Goal: Task Accomplishment & Management: Use online tool/utility

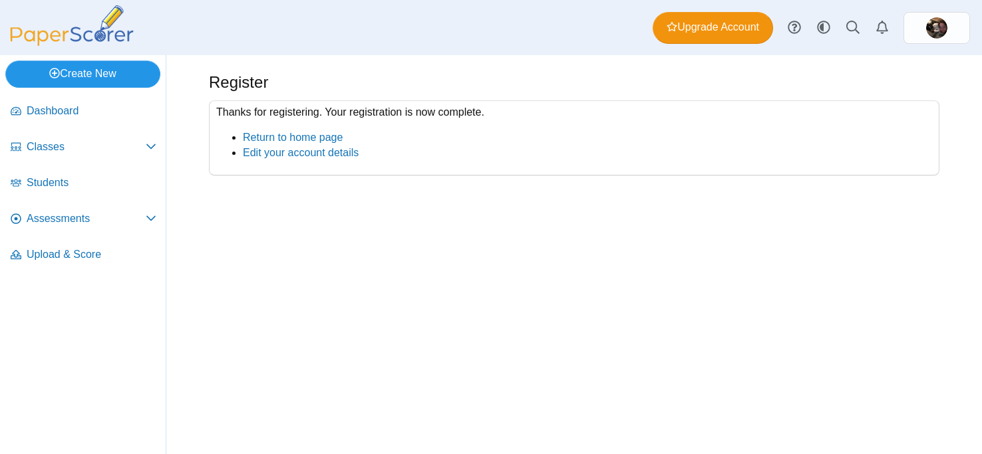
click at [79, 69] on link "Create New" at bounding box center [82, 74] width 155 height 27
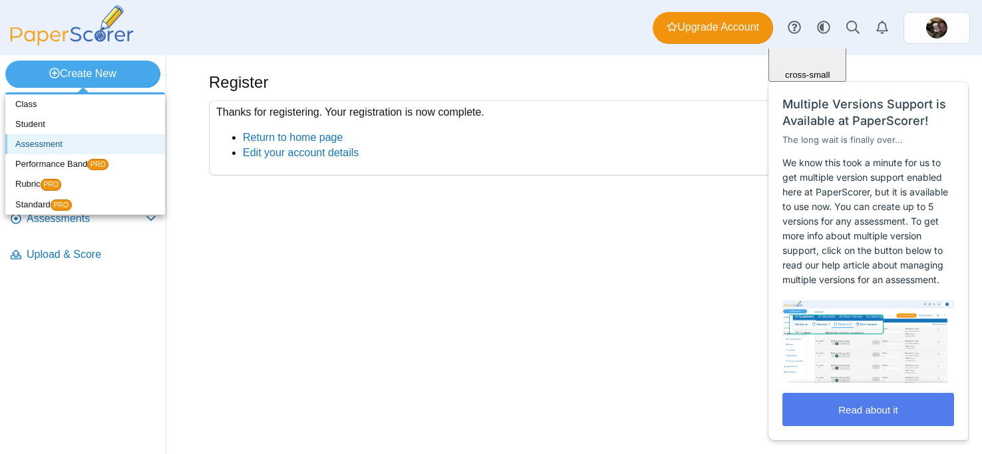
click at [39, 148] on link "Assessment" at bounding box center [85, 144] width 160 height 20
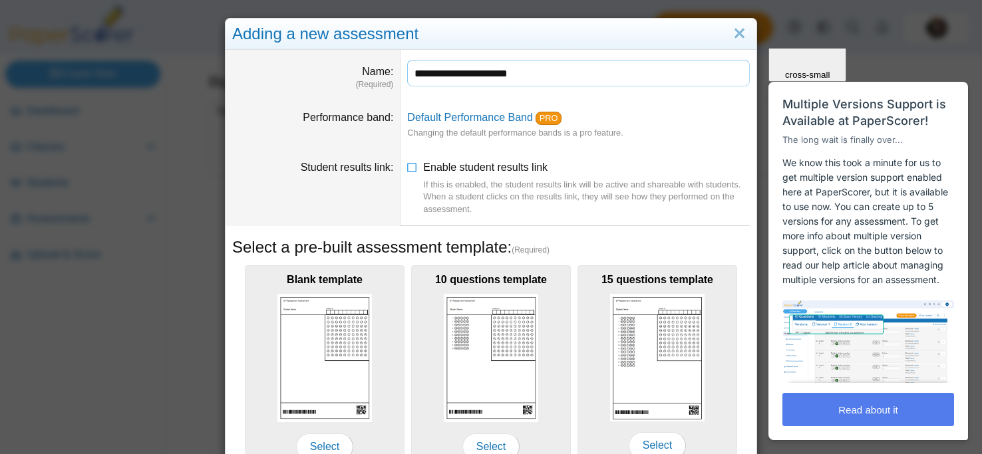
type input "**********"
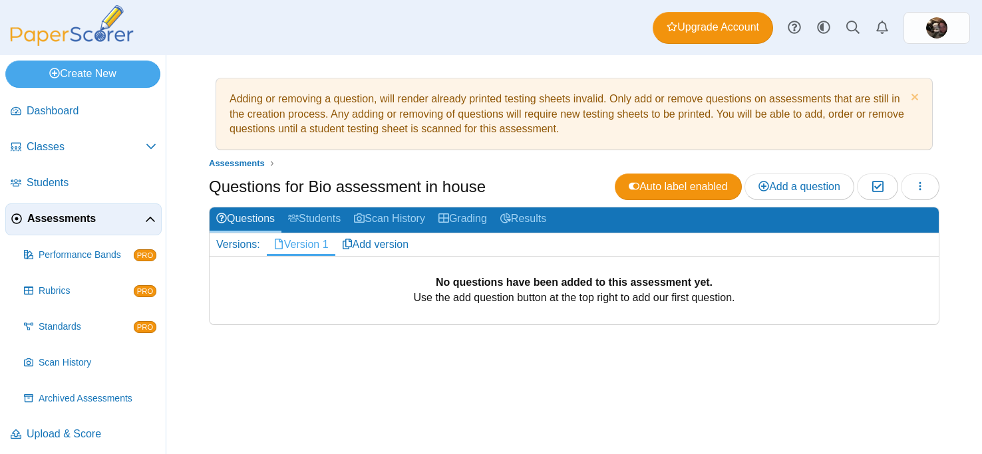
click at [323, 240] on link "Version 1" at bounding box center [301, 244] width 69 height 23
click at [786, 191] on span "Add a question" at bounding box center [799, 186] width 82 height 11
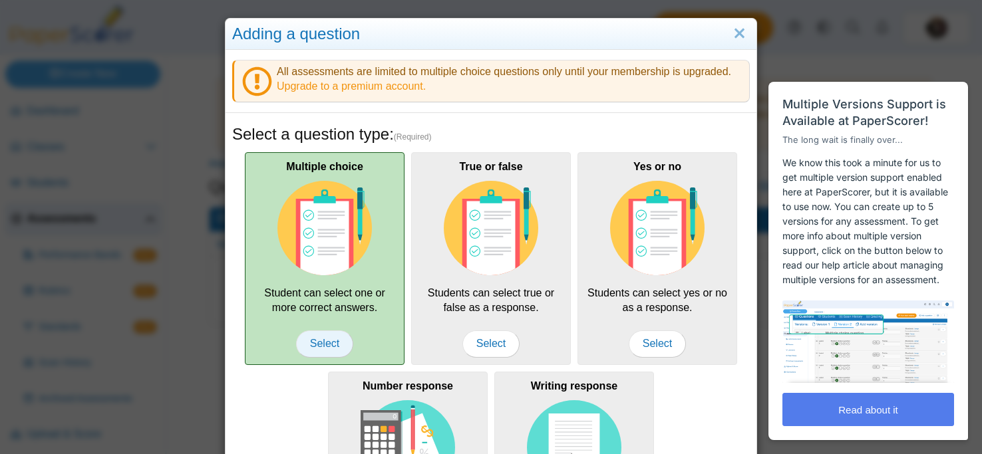
click at [306, 342] on span "Select" at bounding box center [324, 344] width 57 height 27
click at [322, 339] on span "Select" at bounding box center [324, 344] width 57 height 27
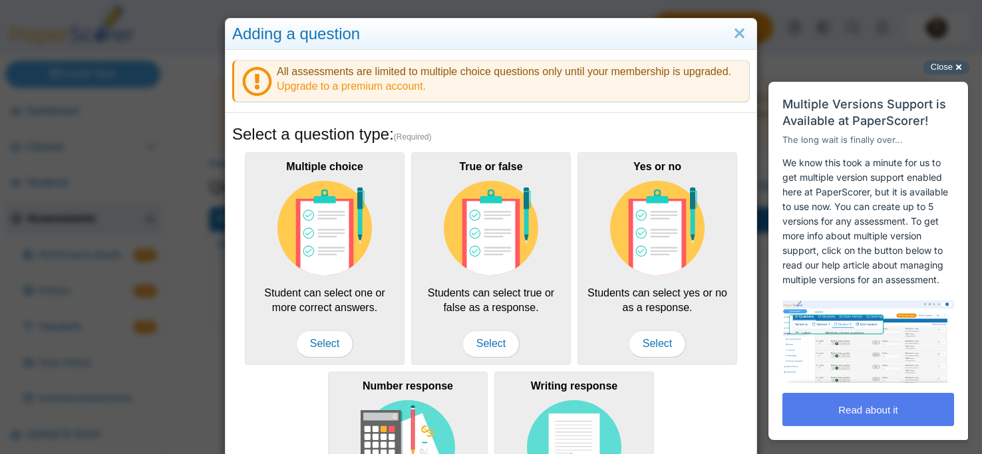
click at [959, 67] on div "Close cross-small" at bounding box center [946, 68] width 47 height 14
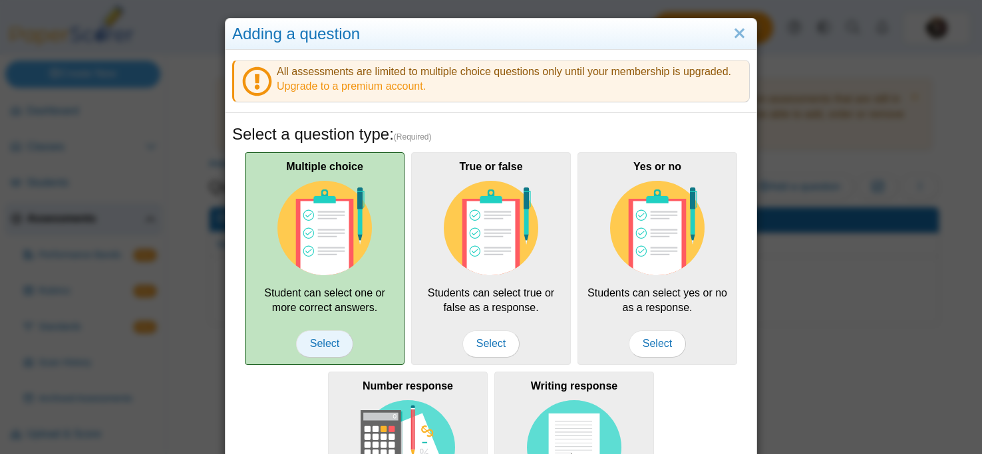
click at [319, 341] on span "Select" at bounding box center [324, 344] width 57 height 27
click at [338, 218] on img at bounding box center [324, 228] width 94 height 94
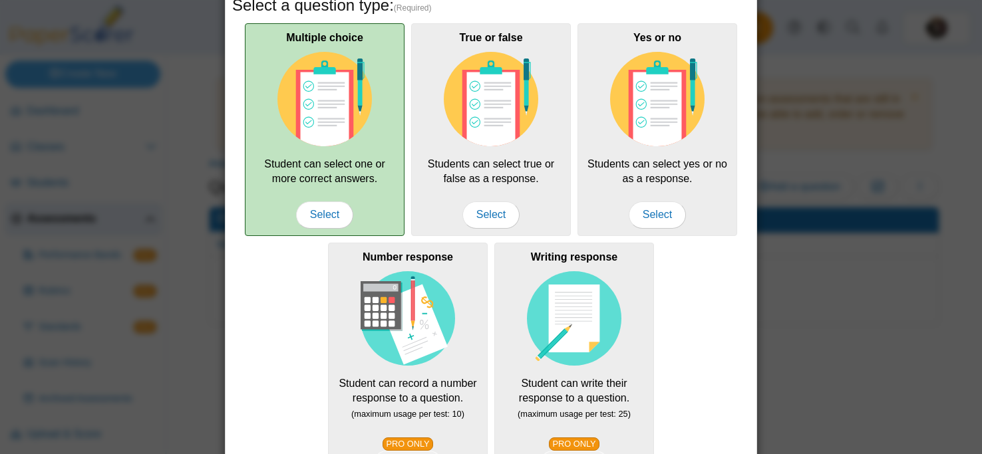
scroll to position [291, 0]
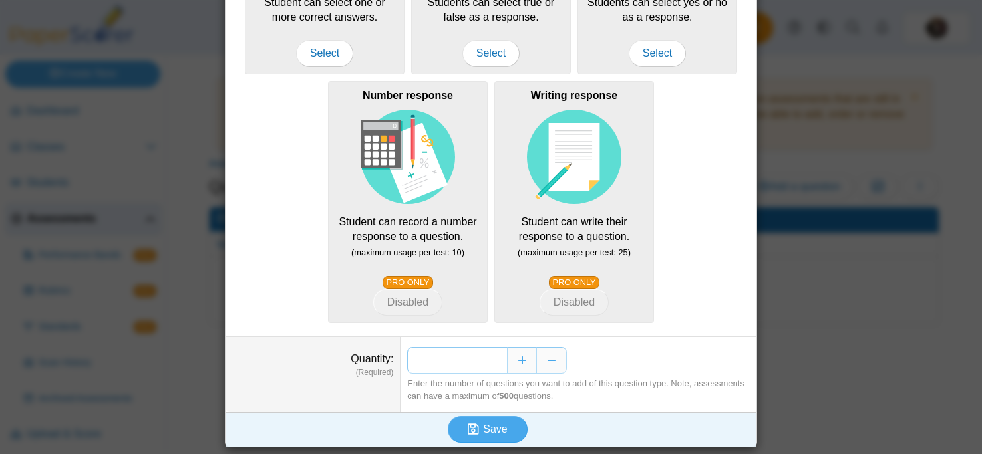
click at [492, 363] on input "*" at bounding box center [457, 360] width 100 height 27
click at [500, 363] on input "*" at bounding box center [457, 360] width 100 height 27
type input "**"
click at [508, 426] on button "Save" at bounding box center [488, 429] width 80 height 27
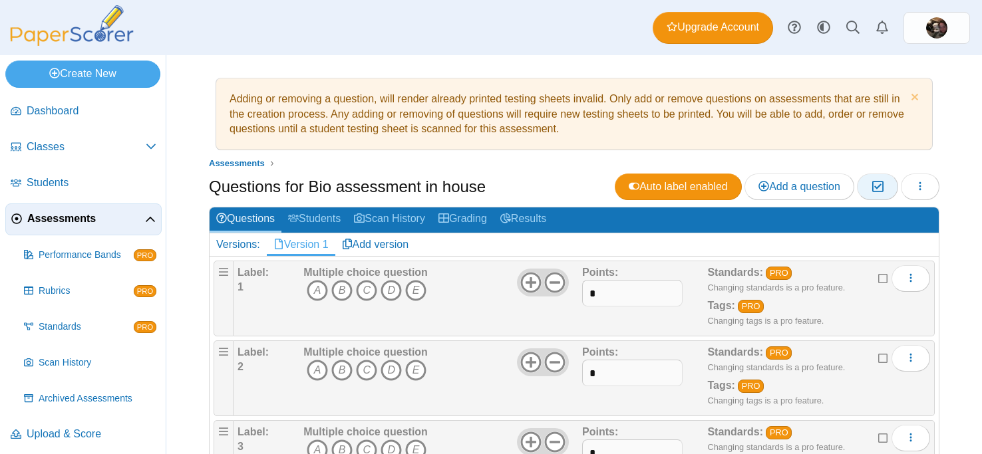
click at [880, 187] on icon "button" at bounding box center [877, 186] width 13 height 11
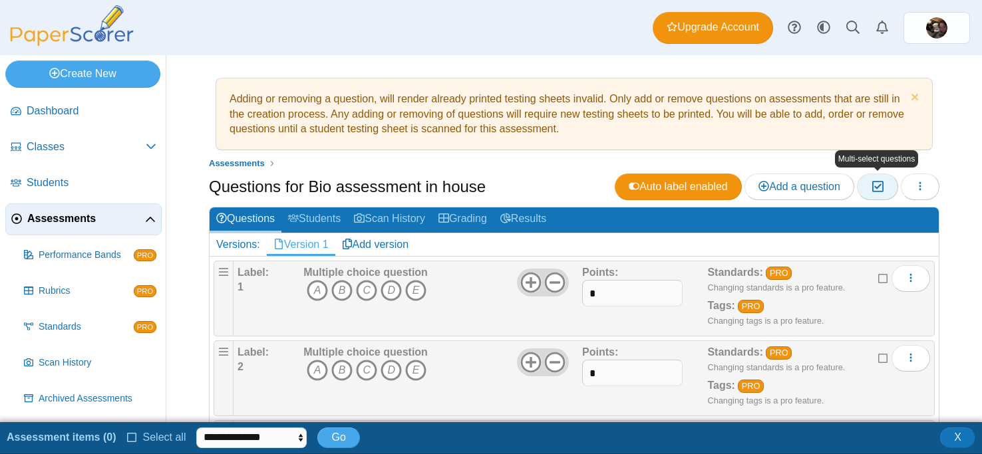
click at [880, 187] on icon "button" at bounding box center [877, 186] width 13 height 11
click at [913, 180] on button "button" at bounding box center [920, 187] width 39 height 27
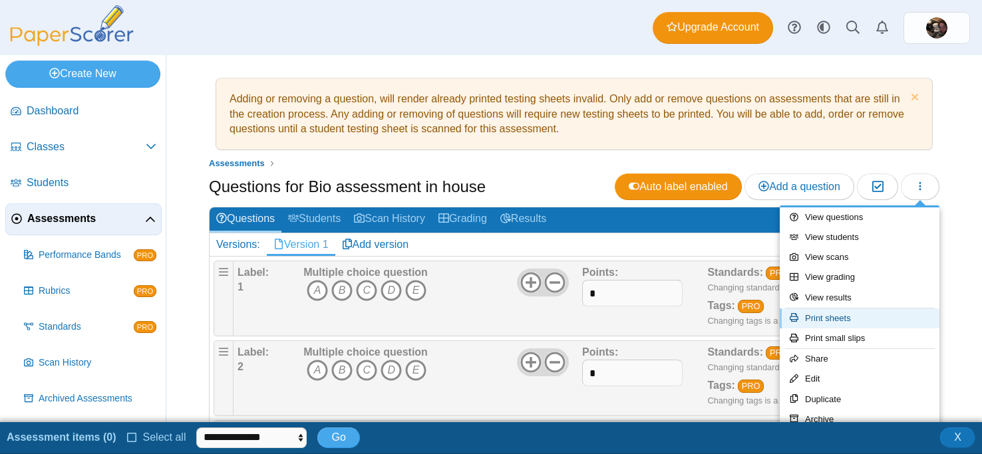
click at [840, 315] on link "Print sheets" at bounding box center [860, 319] width 160 height 20
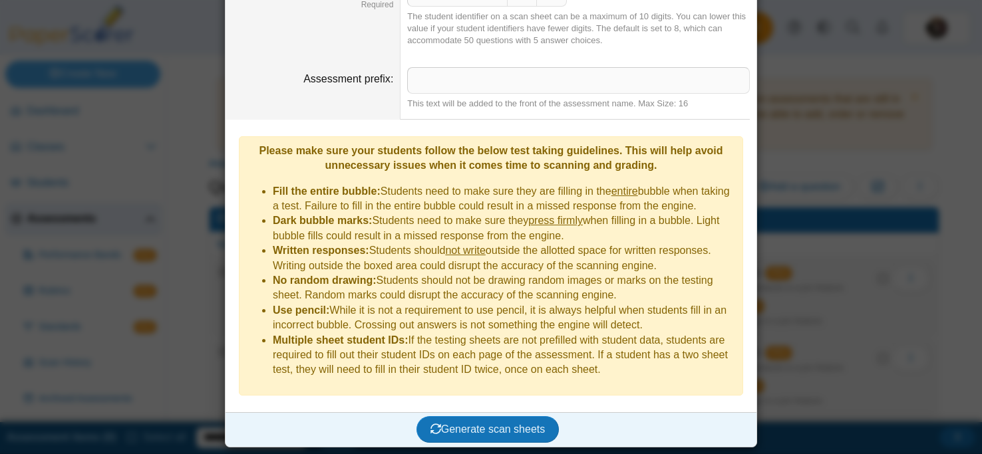
scroll to position [160, 0]
click at [490, 437] on button "Generate scan sheets" at bounding box center [487, 429] width 143 height 27
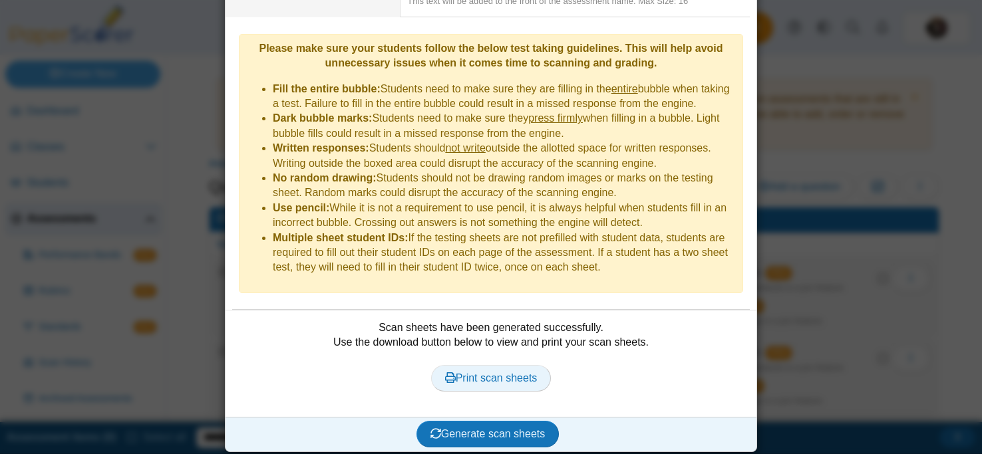
scroll to position [267, 0]
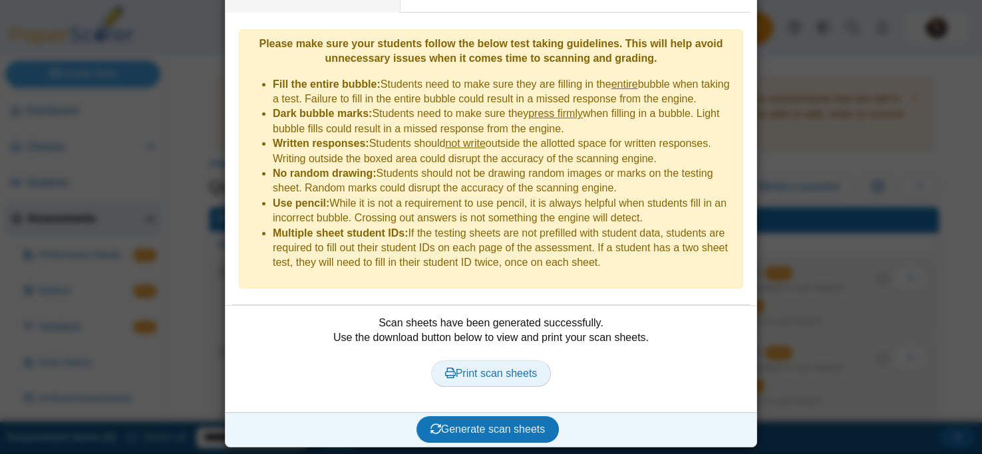
click at [516, 367] on link "Print scan sheets" at bounding box center [491, 374] width 120 height 27
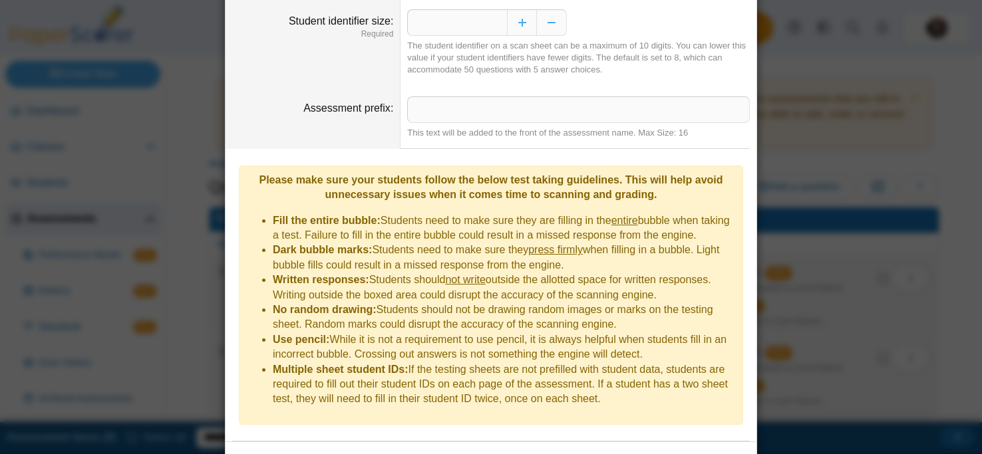
scroll to position [0, 0]
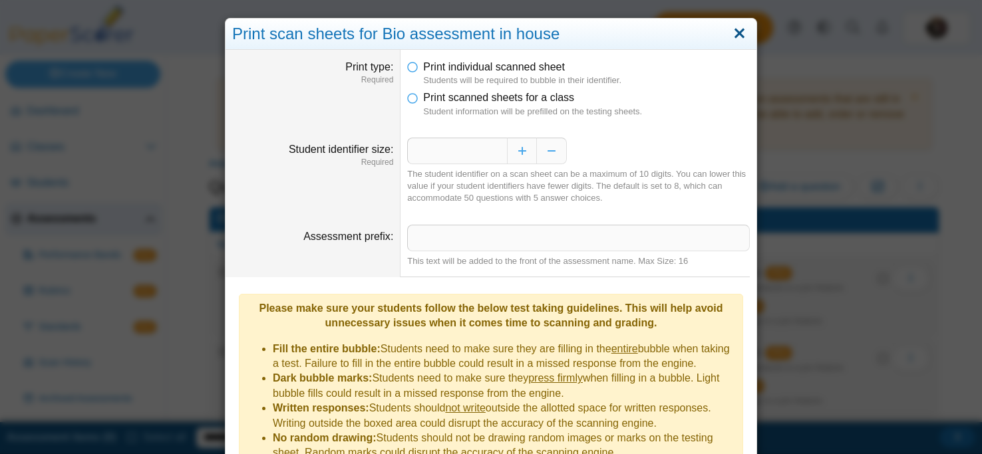
click at [740, 32] on link "Close" at bounding box center [739, 34] width 21 height 23
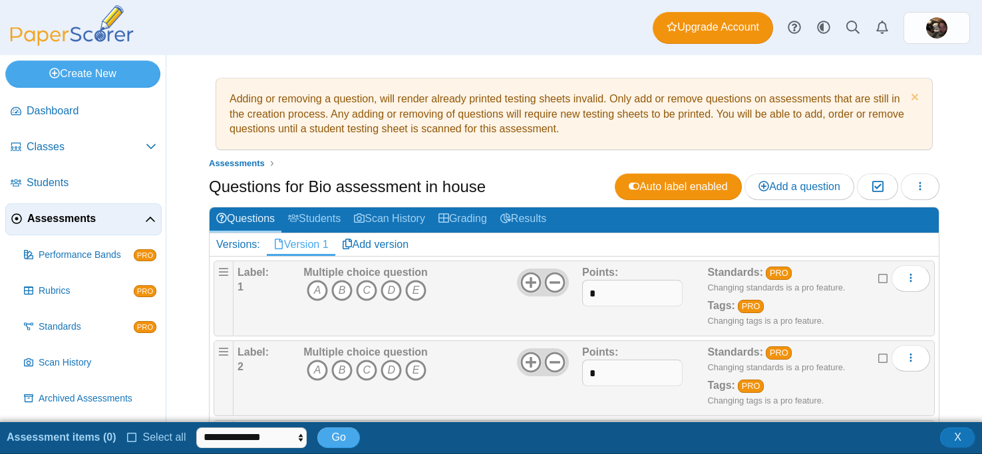
click at [373, 189] on h1 "Questions for Bio assessment in house" at bounding box center [347, 187] width 277 height 23
click at [352, 184] on h1 "Questions for Bio assessment in house" at bounding box center [347, 187] width 277 height 23
click at [81, 112] on span "Dashboard" at bounding box center [92, 111] width 130 height 15
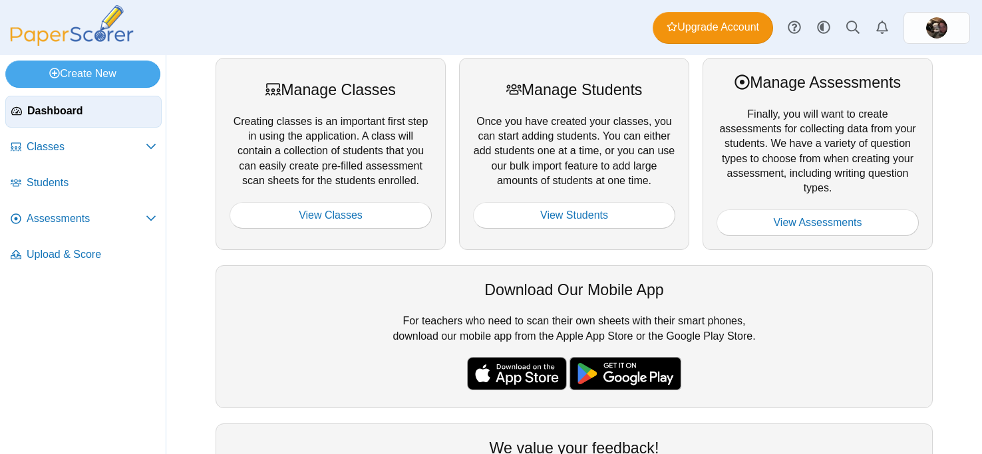
scroll to position [181, 0]
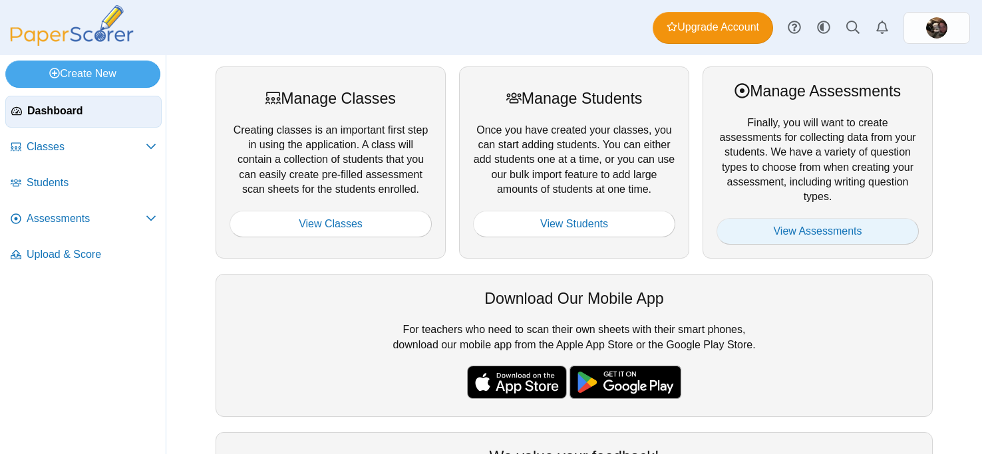
click at [764, 234] on link "View Assessments" at bounding box center [817, 231] width 202 height 27
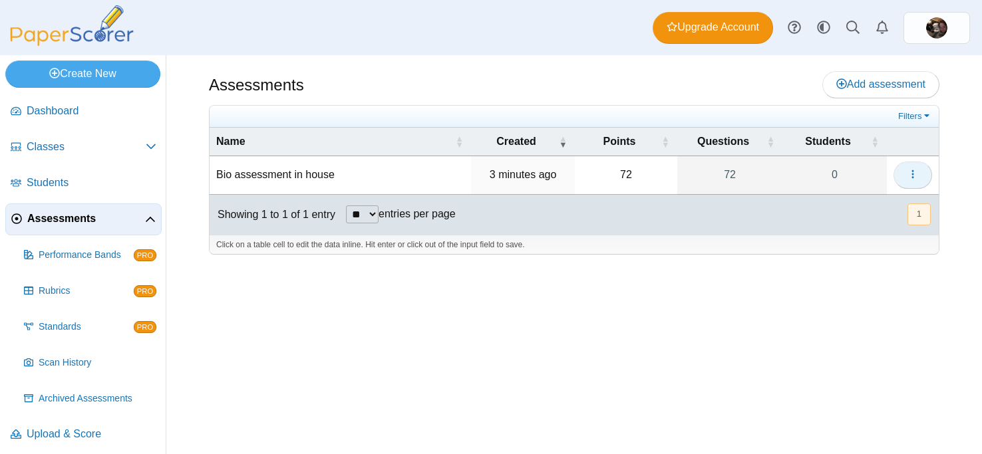
click at [905, 172] on button "button" at bounding box center [912, 175] width 39 height 27
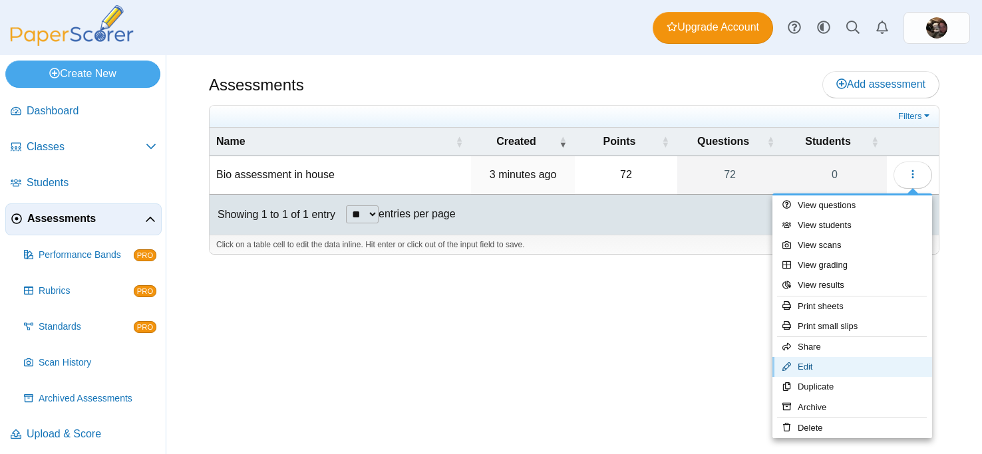
click at [810, 365] on link "Edit" at bounding box center [852, 367] width 160 height 20
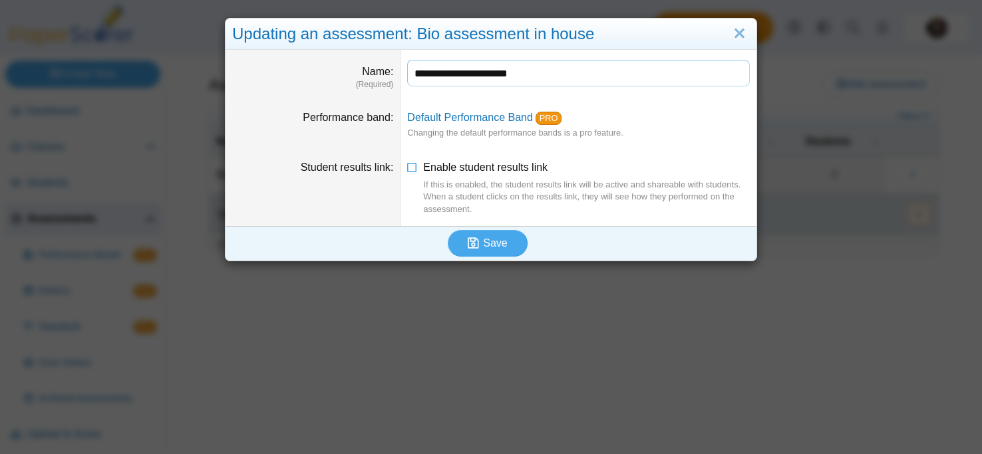
click at [430, 69] on input "**********" at bounding box center [578, 73] width 343 height 27
drag, startPoint x: 505, startPoint y: 73, endPoint x: 554, endPoint y: 73, distance: 49.2
click at [554, 73] on input "**********" at bounding box center [578, 73] width 343 height 27
click at [422, 73] on input "**********" at bounding box center [578, 73] width 343 height 27
type input "**********"
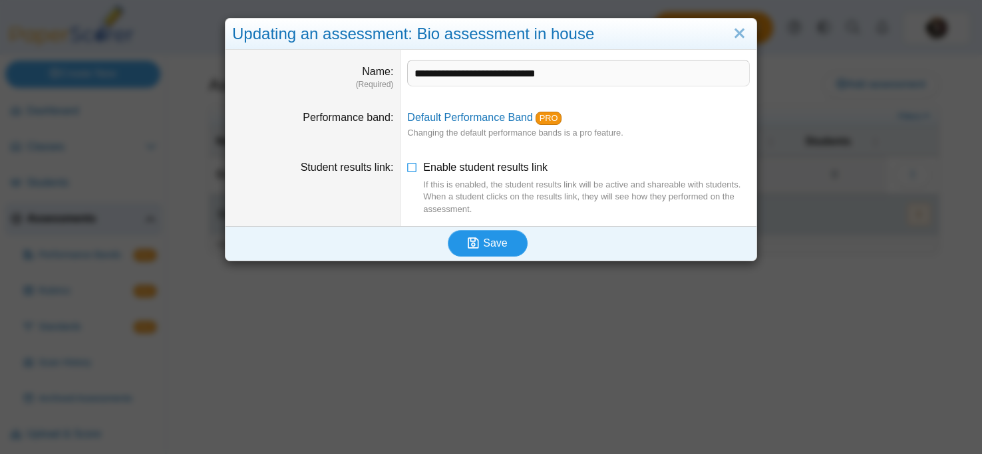
click at [480, 237] on icon "submit" at bounding box center [475, 243] width 15 height 15
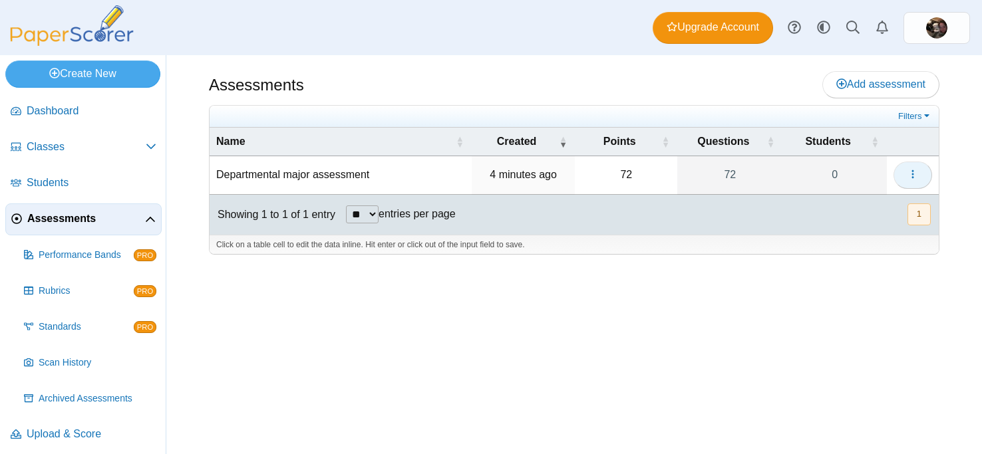
click at [920, 180] on button "button" at bounding box center [912, 175] width 39 height 27
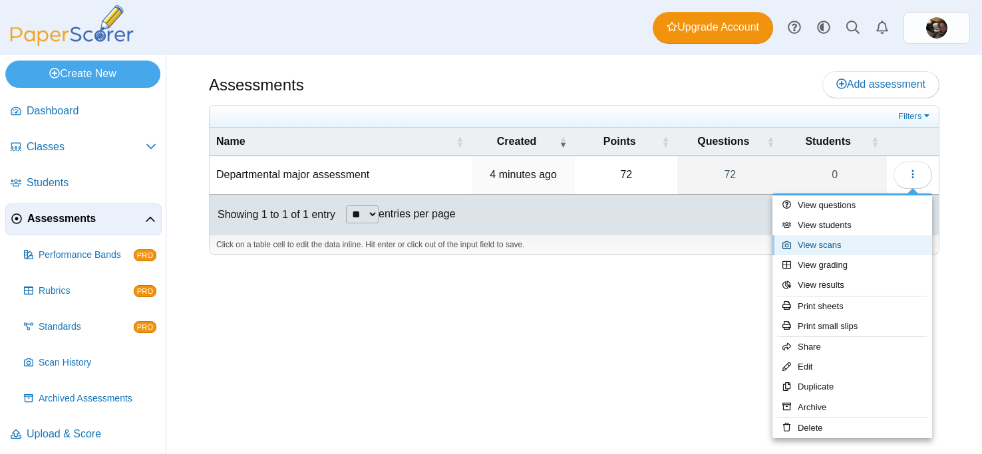
click at [833, 241] on link "View scans" at bounding box center [852, 245] width 160 height 20
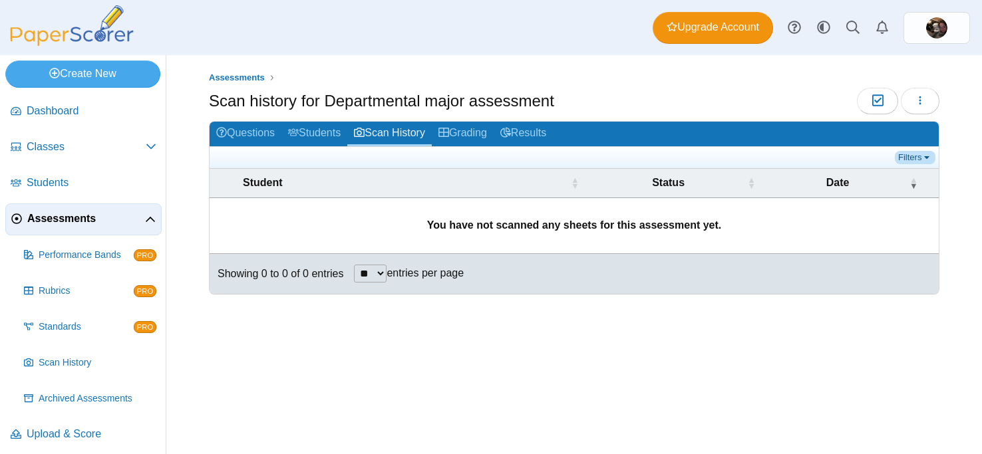
click at [915, 152] on link "Filters" at bounding box center [915, 157] width 41 height 13
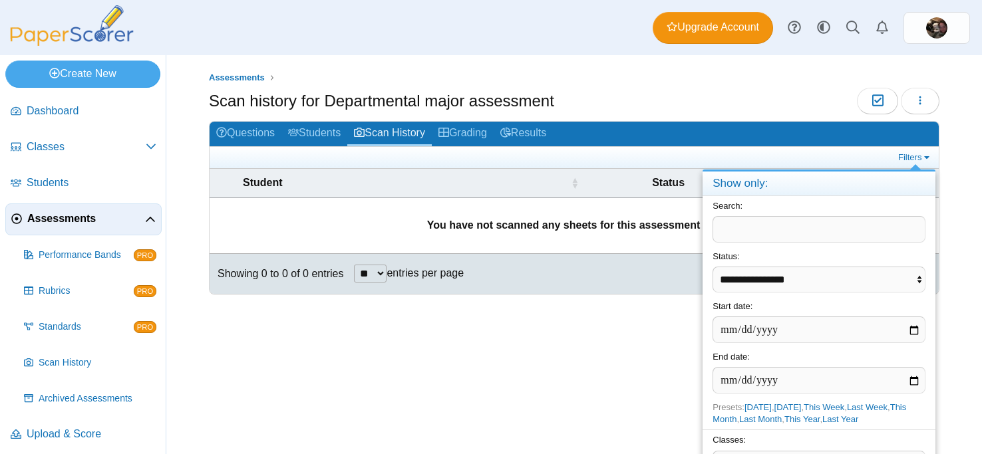
click at [779, 160] on ul at bounding box center [555, 157] width 679 height 13
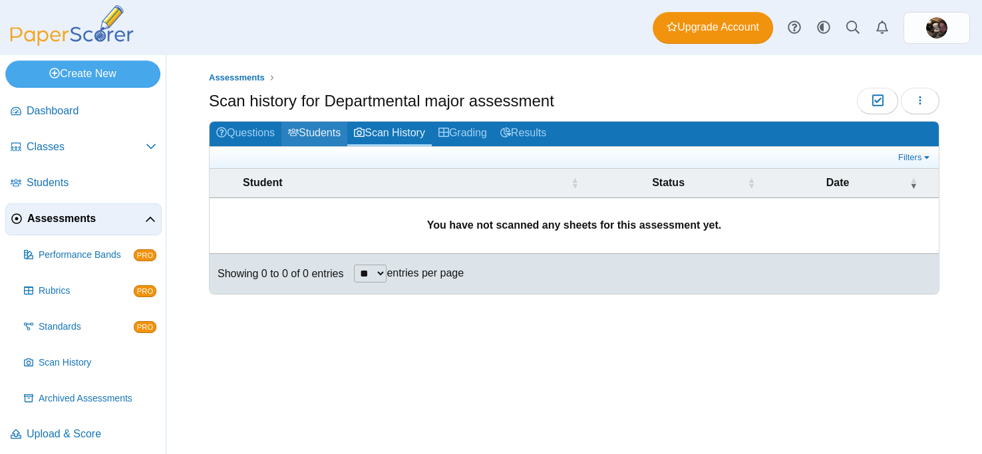
click at [335, 134] on link "Students" at bounding box center [314, 134] width 66 height 25
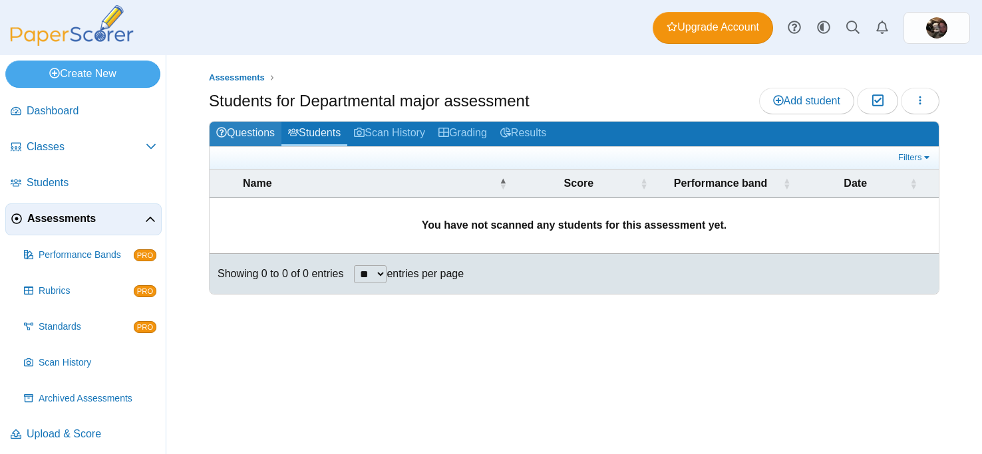
click at [257, 132] on link "Questions" at bounding box center [246, 134] width 72 height 25
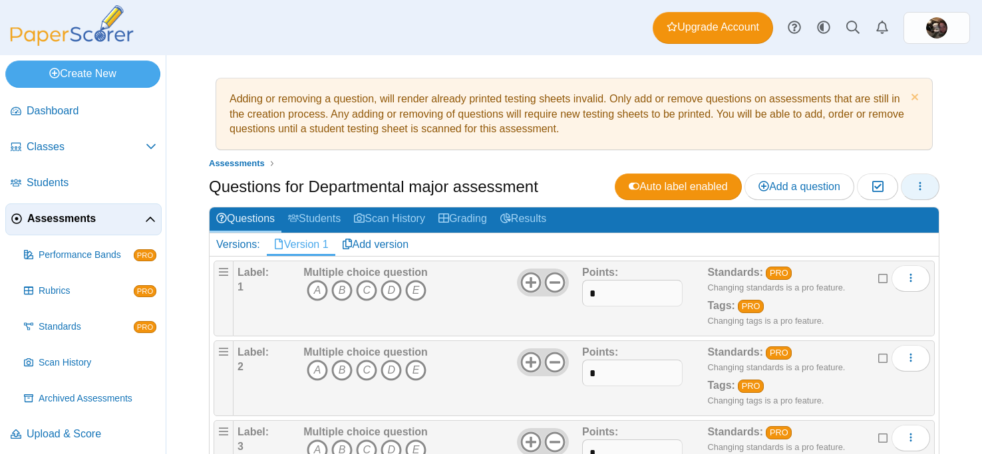
click at [913, 189] on button "button" at bounding box center [920, 187] width 39 height 27
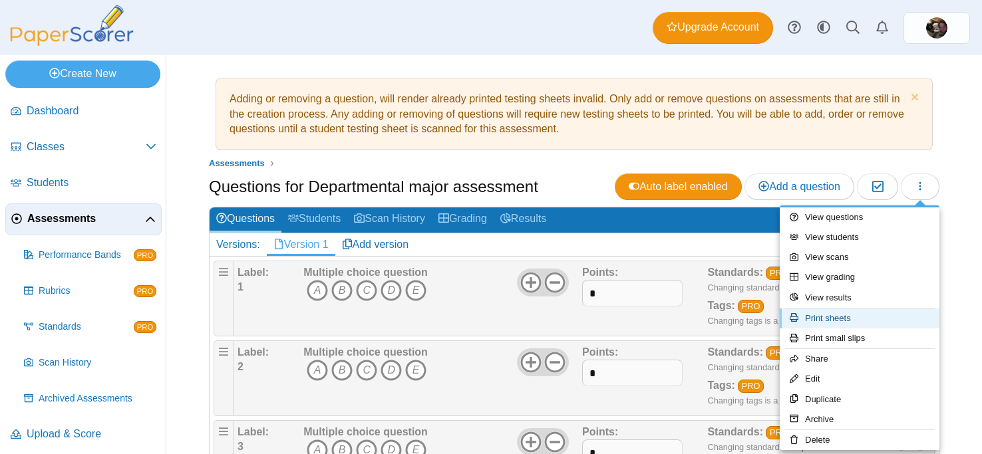
click at [843, 316] on link "Print sheets" at bounding box center [860, 319] width 160 height 20
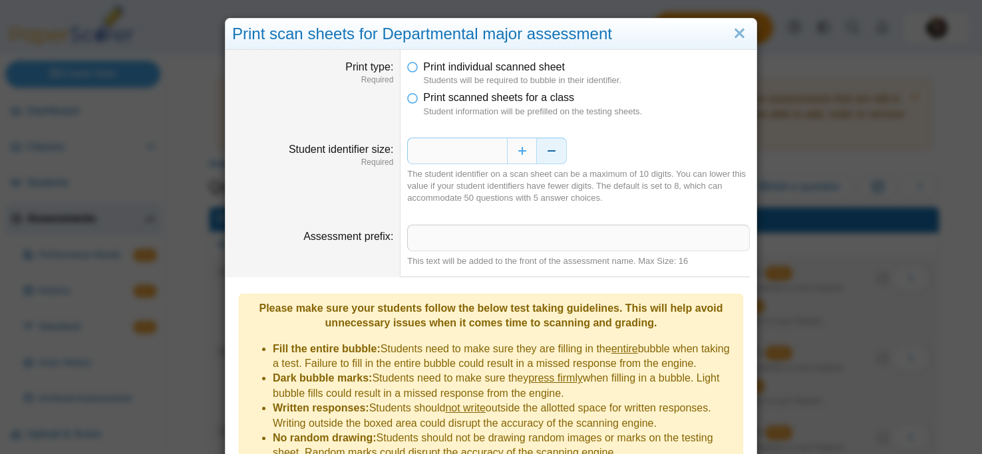
click at [549, 153] on button "Decrease" at bounding box center [552, 151] width 30 height 27
type input "*"
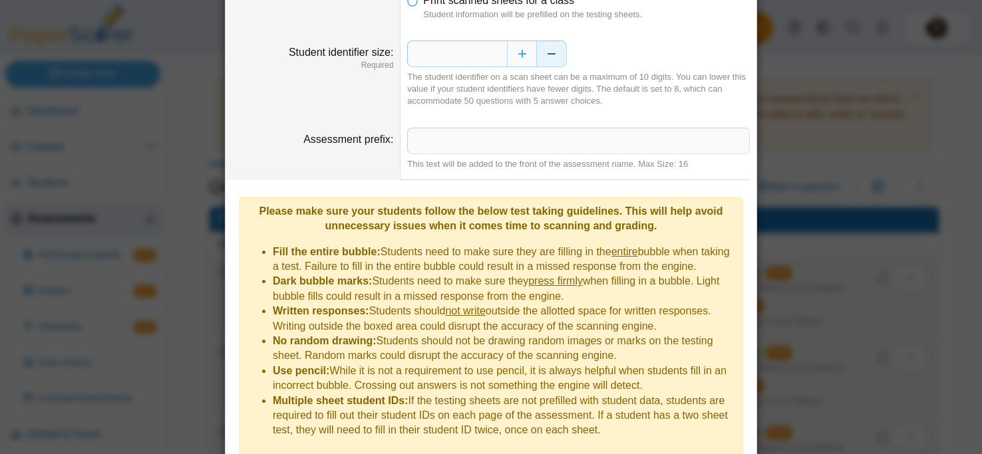
scroll to position [160, 0]
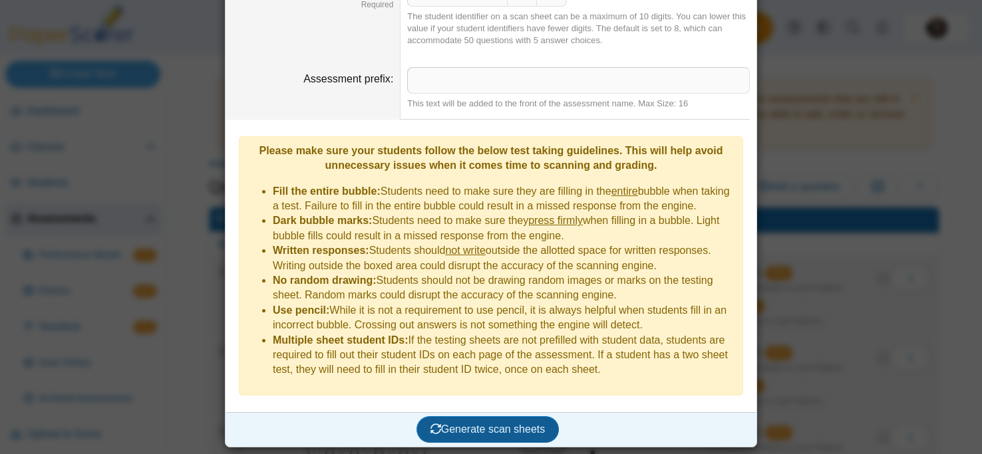
click at [533, 432] on span "Generate scan sheets" at bounding box center [487, 429] width 115 height 11
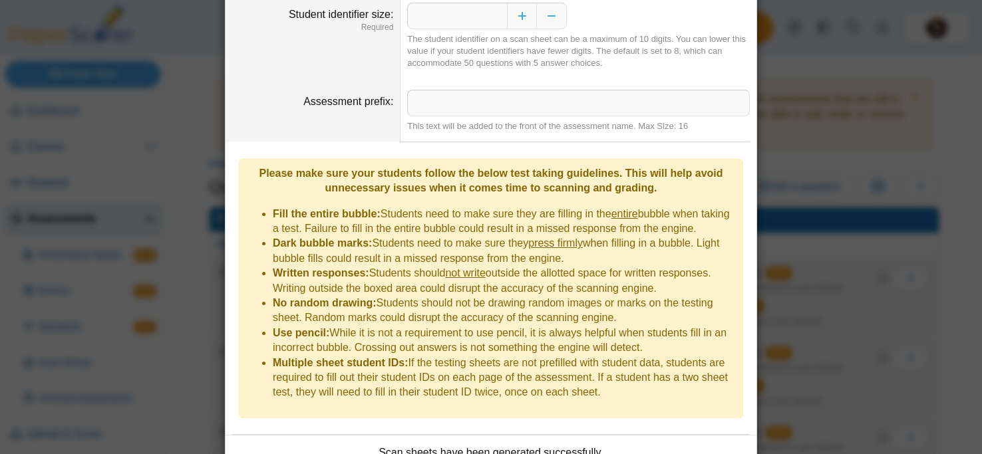
scroll to position [267, 0]
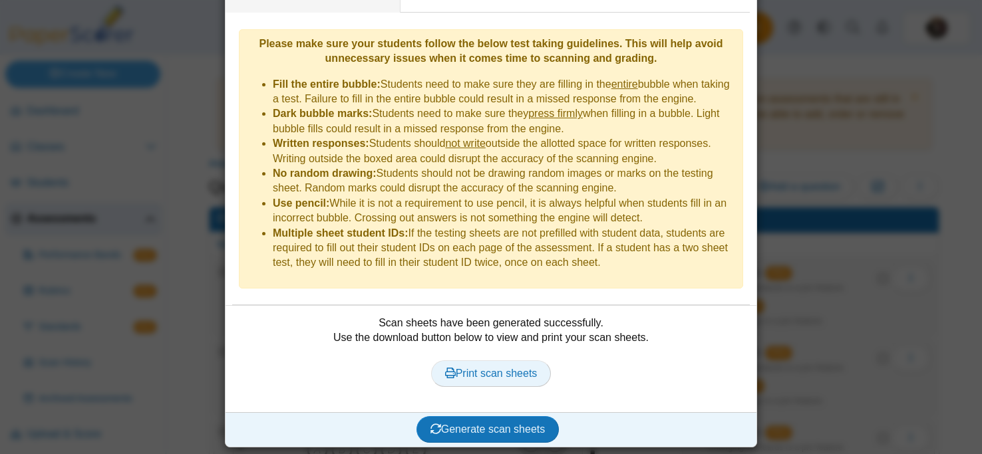
click at [500, 375] on span "Print scan sheets" at bounding box center [491, 373] width 92 height 11
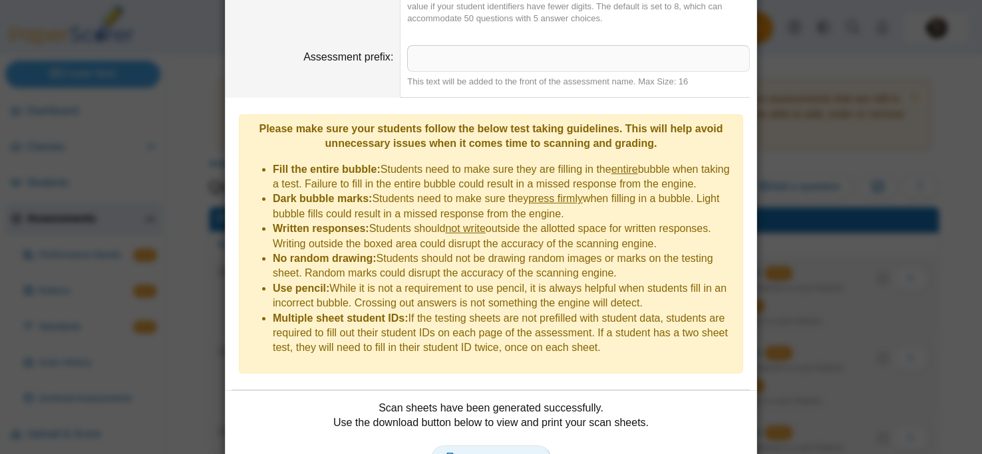
scroll to position [0, 0]
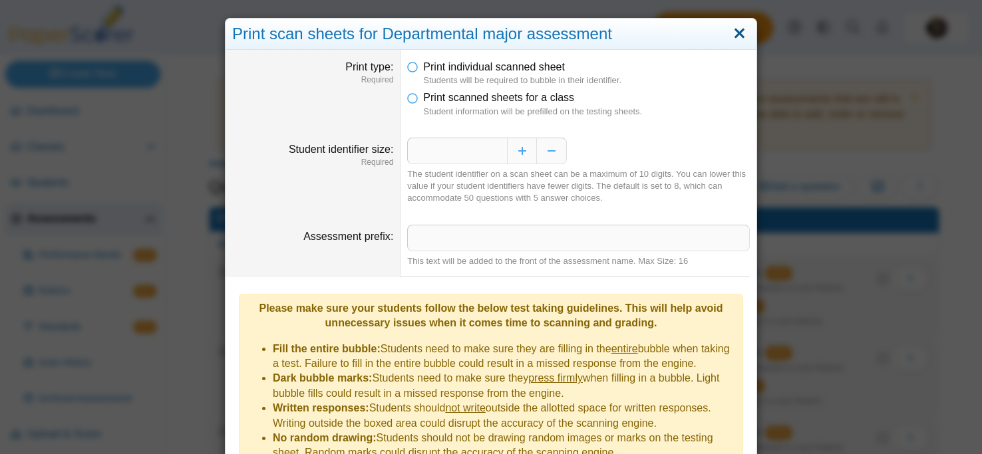
click at [738, 31] on link "Close" at bounding box center [739, 34] width 21 height 23
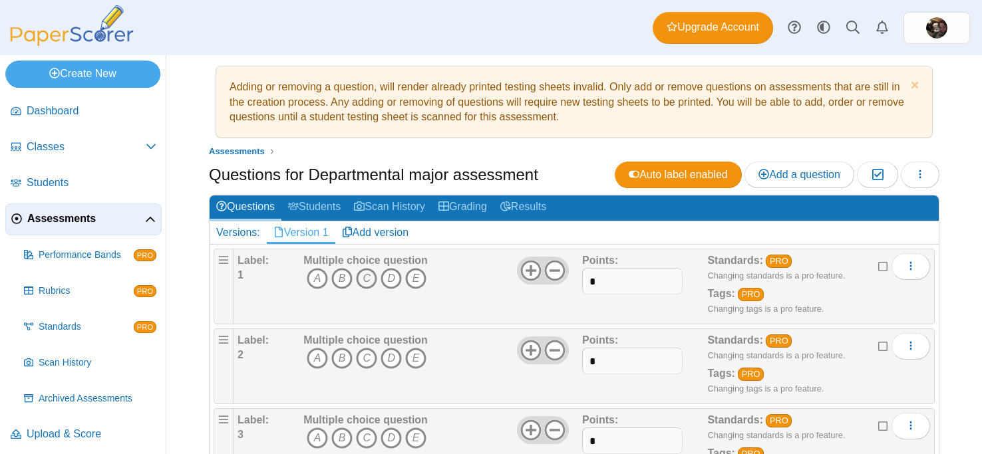
scroll to position [18, 0]
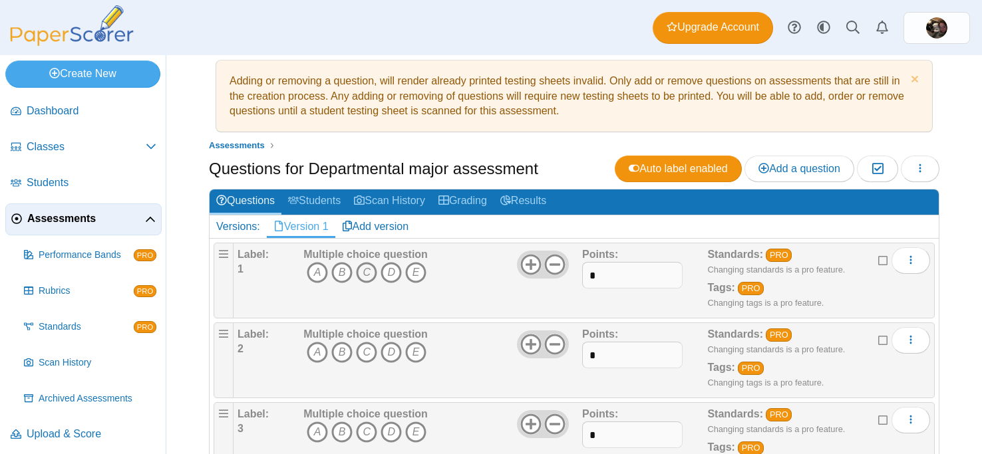
click at [362, 283] on icon "C" at bounding box center [366, 272] width 21 height 21
click at [313, 275] on icon "A" at bounding box center [317, 272] width 21 height 21
click at [371, 278] on icon "C" at bounding box center [366, 272] width 21 height 21
click at [319, 275] on icon "A" at bounding box center [317, 272] width 21 height 21
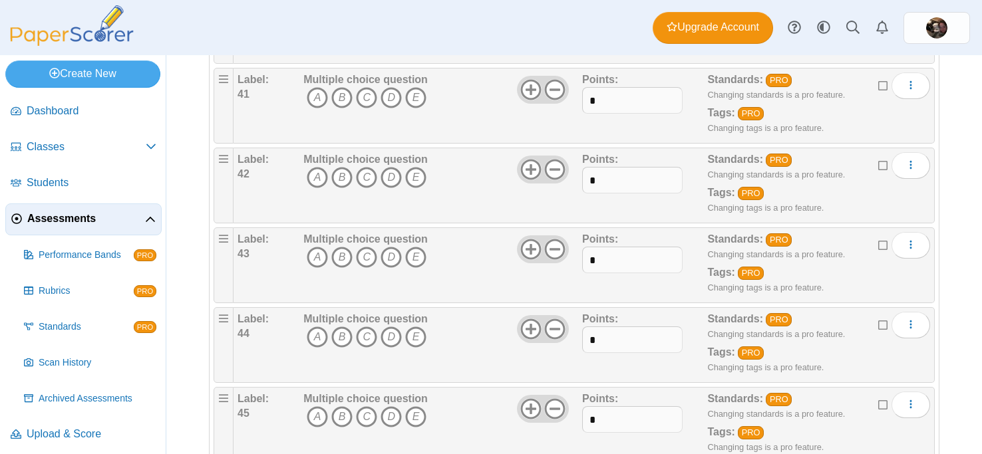
scroll to position [3373, 0]
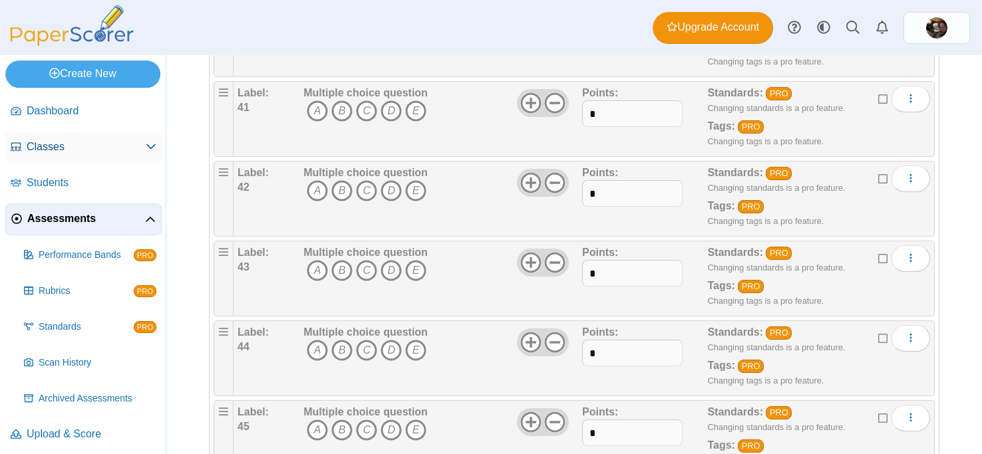
click at [128, 148] on span "Classes" at bounding box center [86, 147] width 119 height 15
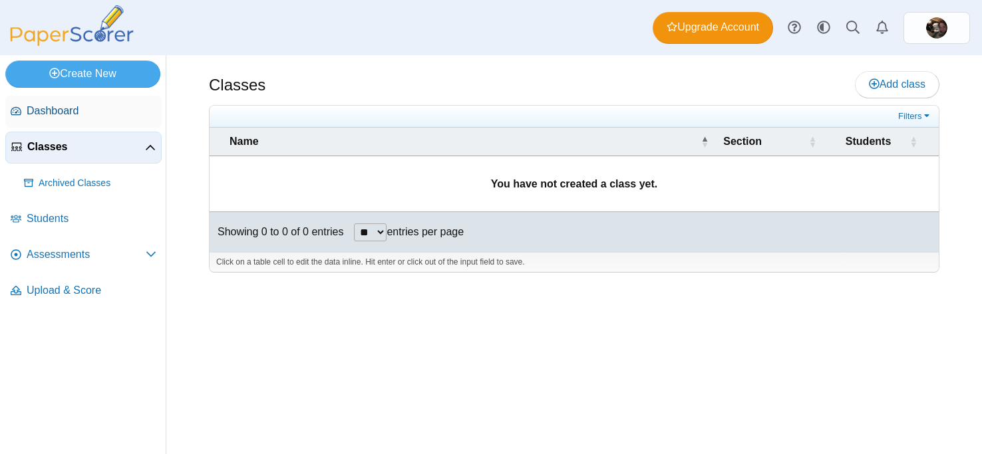
click at [102, 114] on span "Dashboard" at bounding box center [92, 111] width 130 height 15
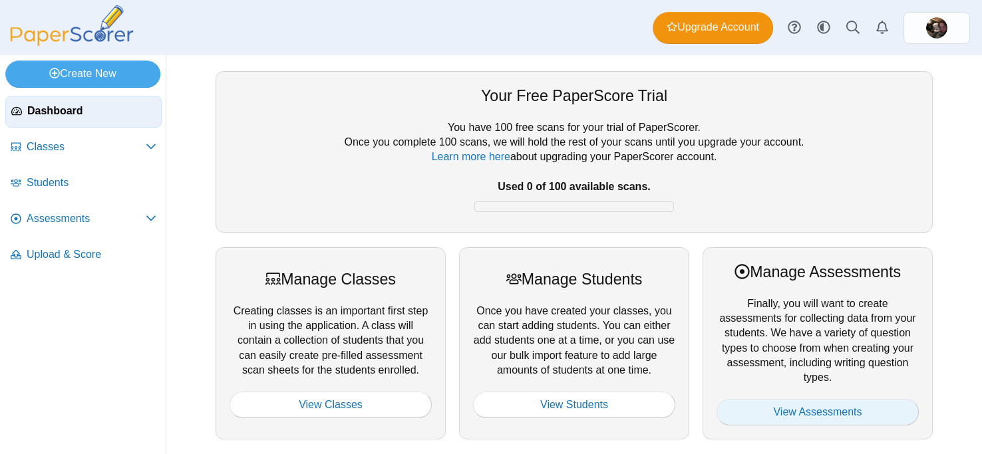
click at [830, 406] on link "View Assessments" at bounding box center [817, 412] width 202 height 27
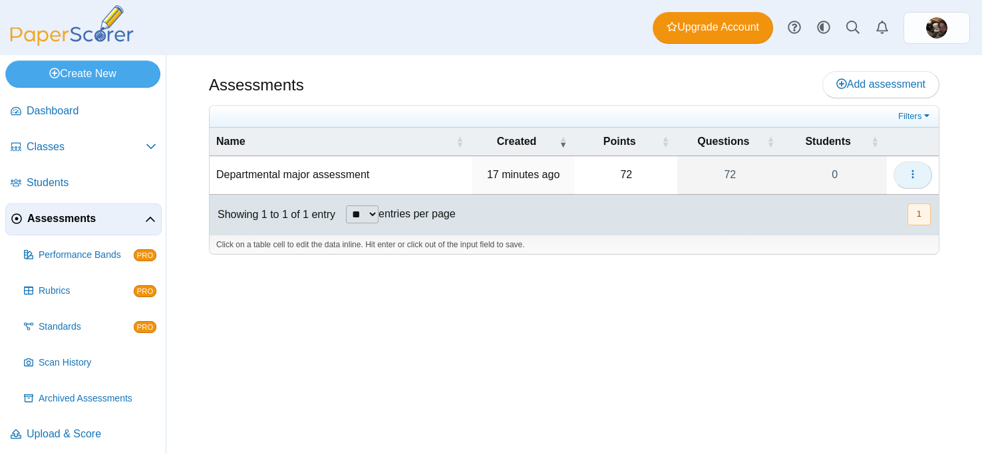
click at [910, 175] on icon "button" at bounding box center [912, 174] width 11 height 11
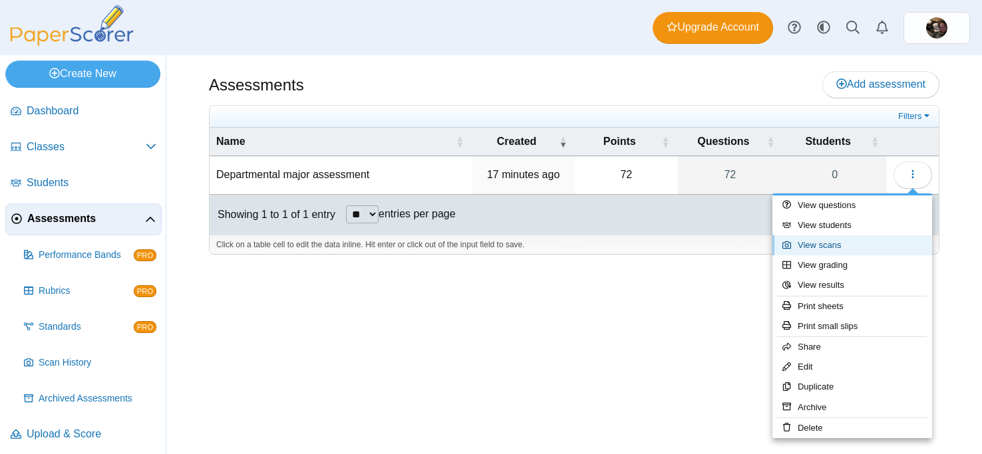
click at [857, 245] on link "View scans" at bounding box center [852, 245] width 160 height 20
